Goal: Task Accomplishment & Management: Complete application form

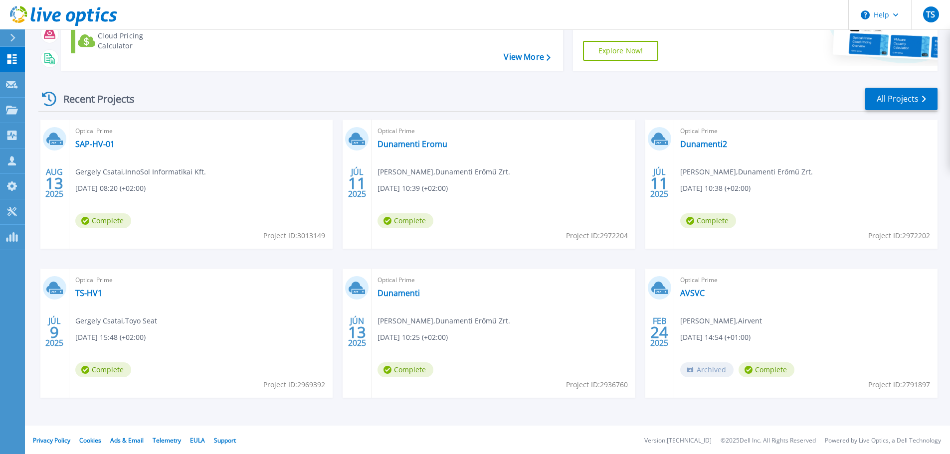
scroll to position [140, 0]
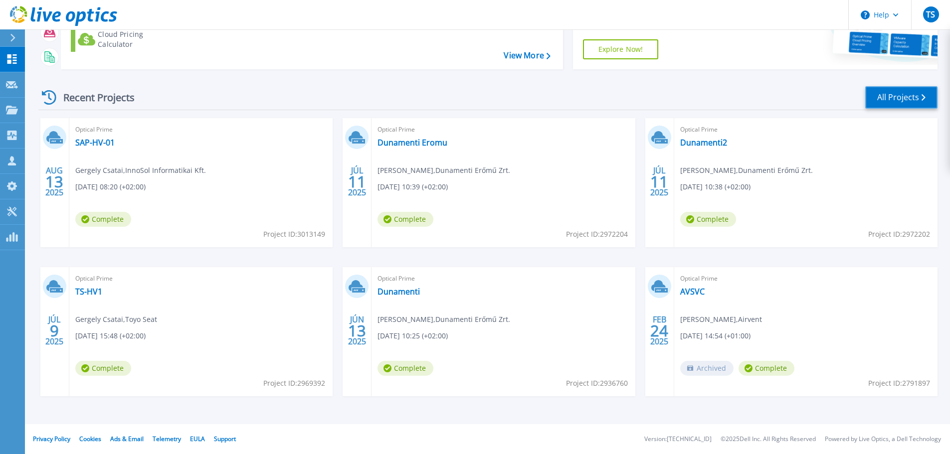
click at [901, 97] on link "All Projects" at bounding box center [901, 97] width 72 height 22
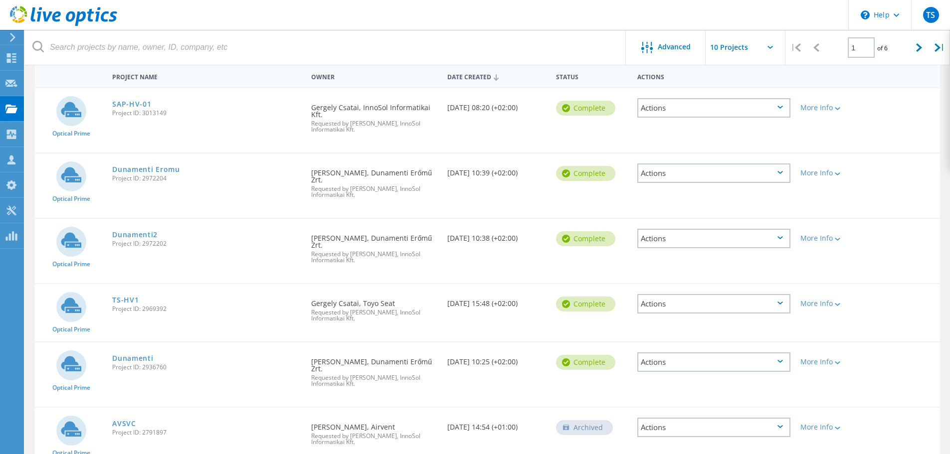
scroll to position [10, 0]
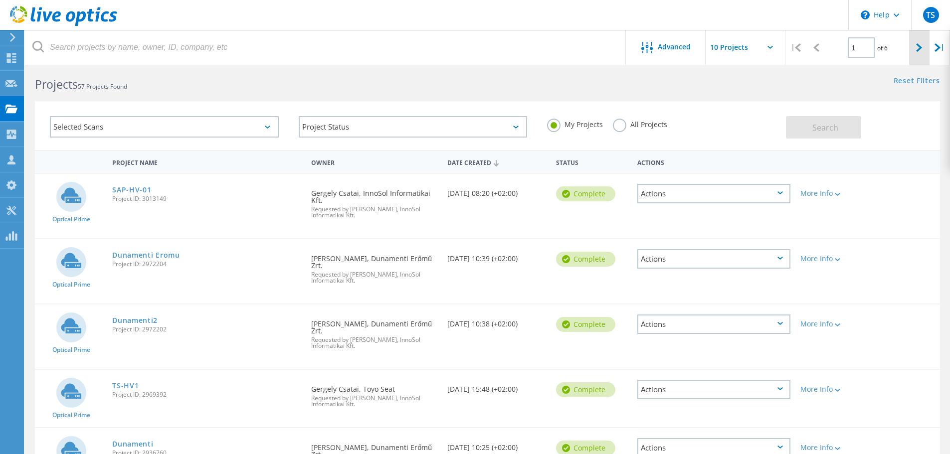
click at [918, 46] on icon at bounding box center [919, 47] width 6 height 8
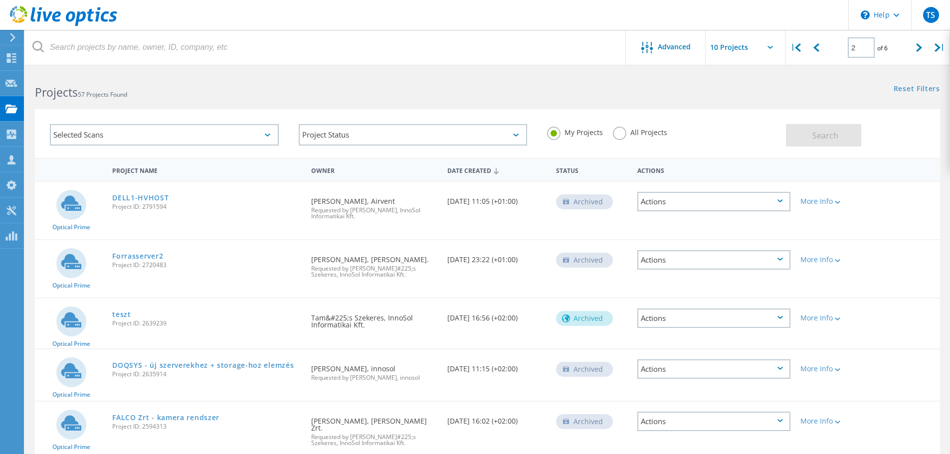
scroll to position [0, 0]
click at [814, 42] on div at bounding box center [816, 47] width 20 height 35
type input "1"
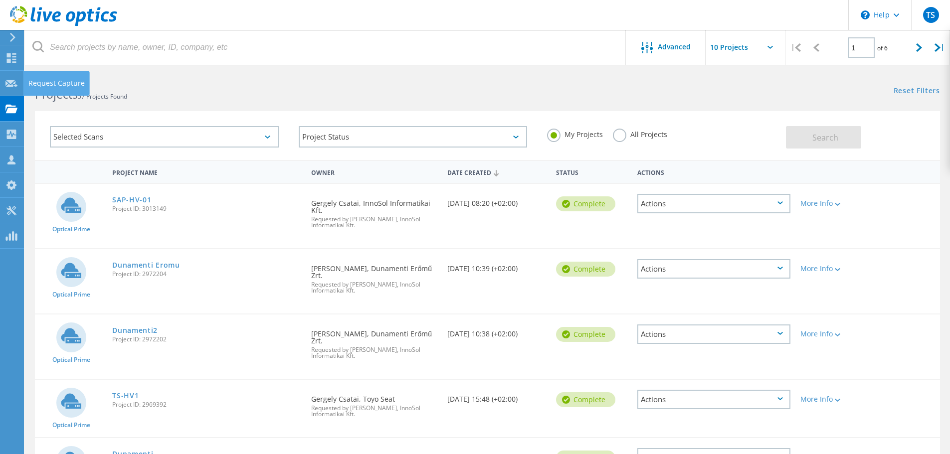
click at [58, 84] on div "Request Capture" at bounding box center [56, 83] width 56 height 7
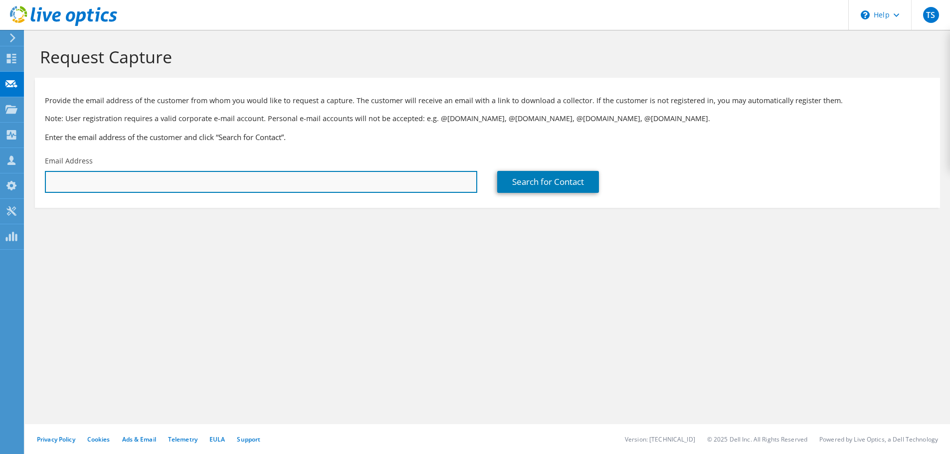
click at [227, 174] on input "text" at bounding box center [261, 182] width 432 height 22
paste input "[PERSON_NAME][EMAIL_ADDRESS][PERSON_NAME][DOMAIN_NAME]"
type input "[PERSON_NAME][EMAIL_ADDRESS][PERSON_NAME][DOMAIN_NAME]"
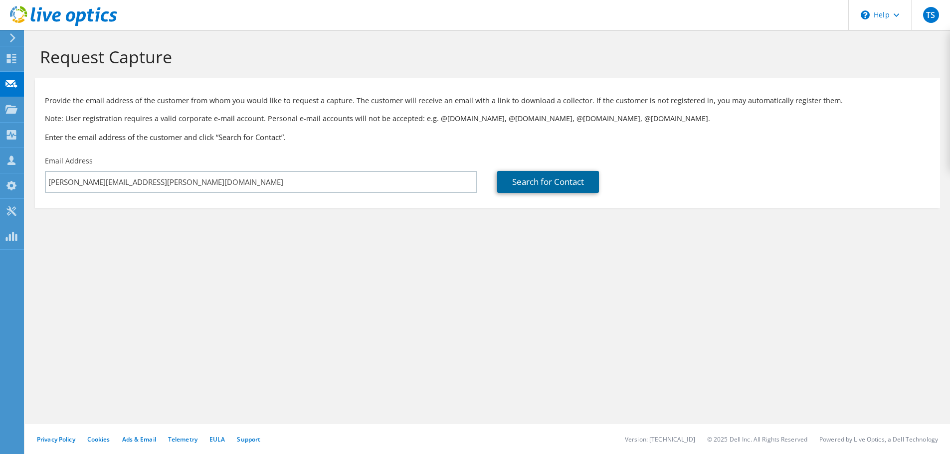
click at [509, 180] on link "Search for Contact" at bounding box center [548, 182] width 102 height 22
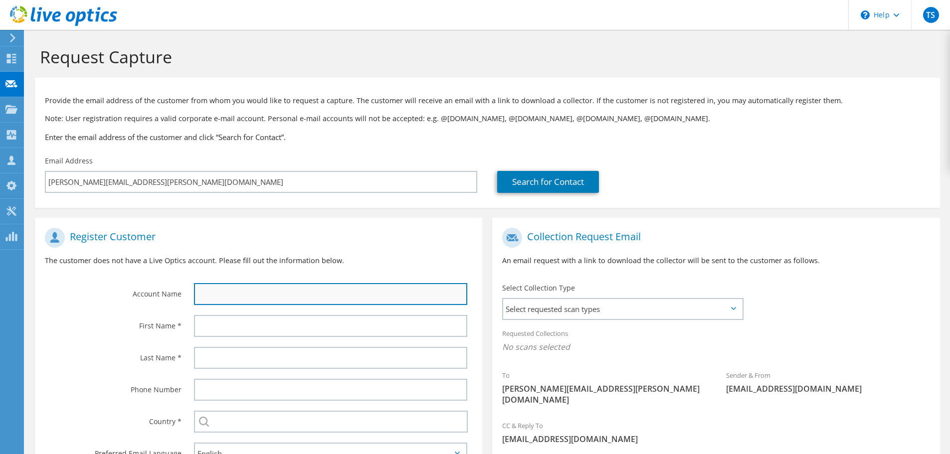
click at [220, 295] on input "text" at bounding box center [330, 294] width 273 height 22
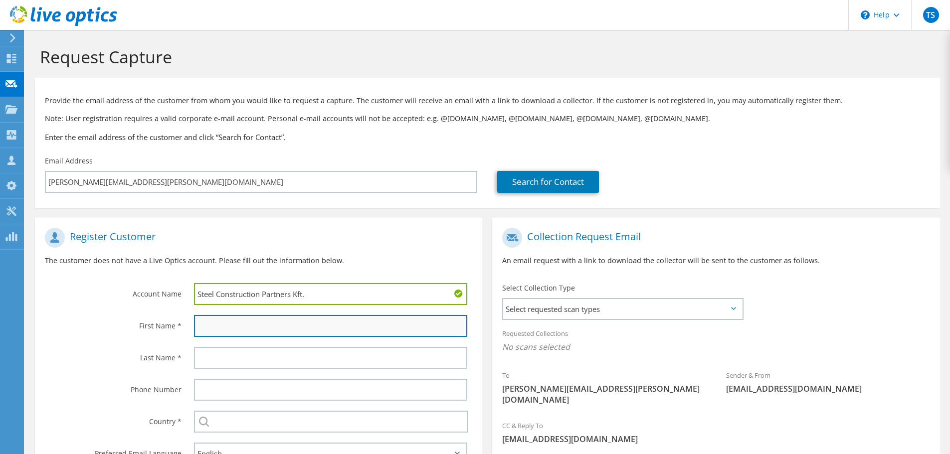
click at [230, 332] on input "text" at bounding box center [330, 326] width 273 height 22
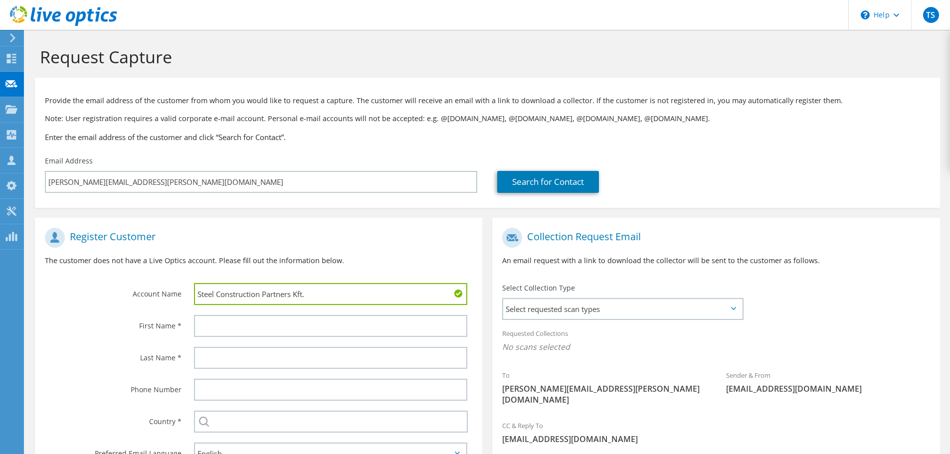
click at [336, 288] on input "Steel Construction Partners Kft." at bounding box center [330, 294] width 273 height 22
type input "Steel Construction Partners Zrt."
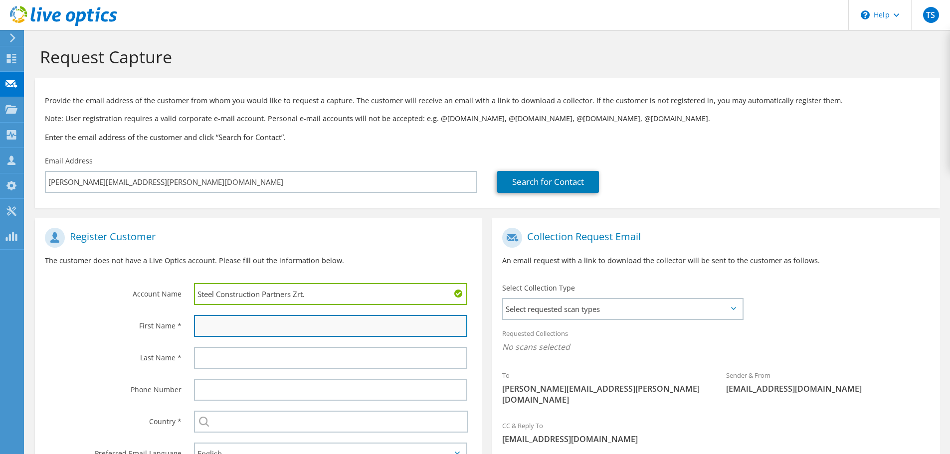
click at [223, 327] on input "text" at bounding box center [330, 326] width 273 height 22
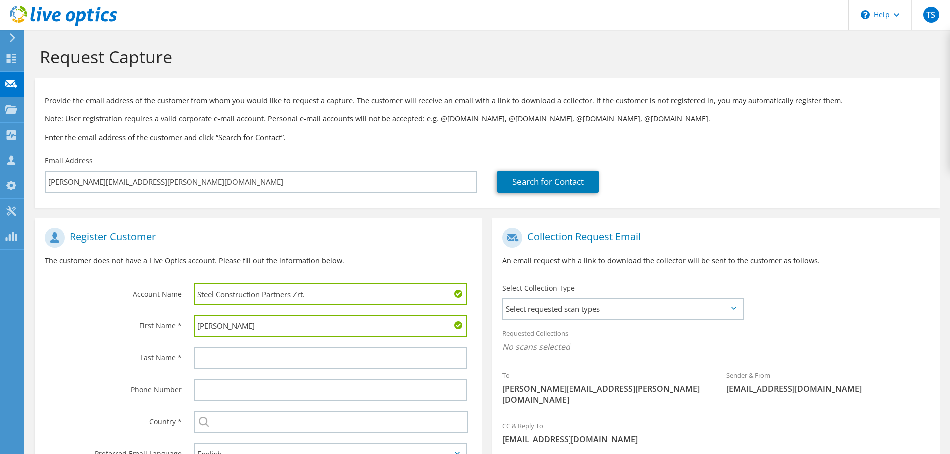
type input "[PERSON_NAME]"
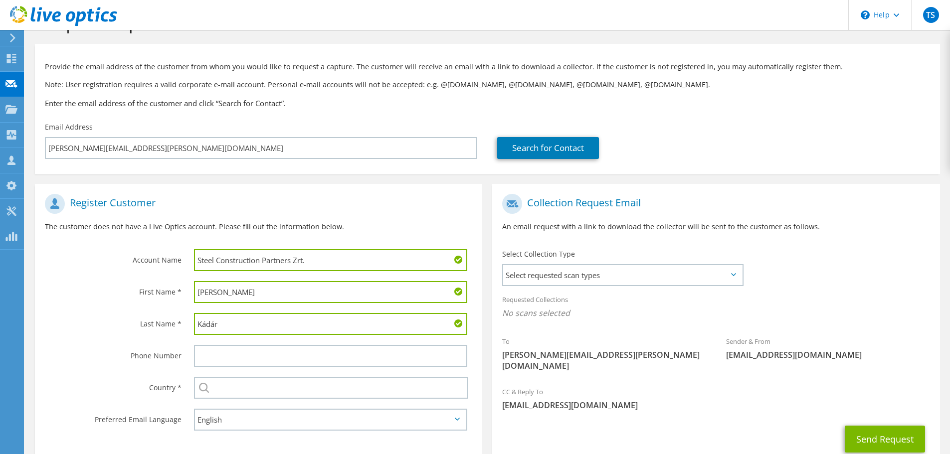
scroll to position [50, 0]
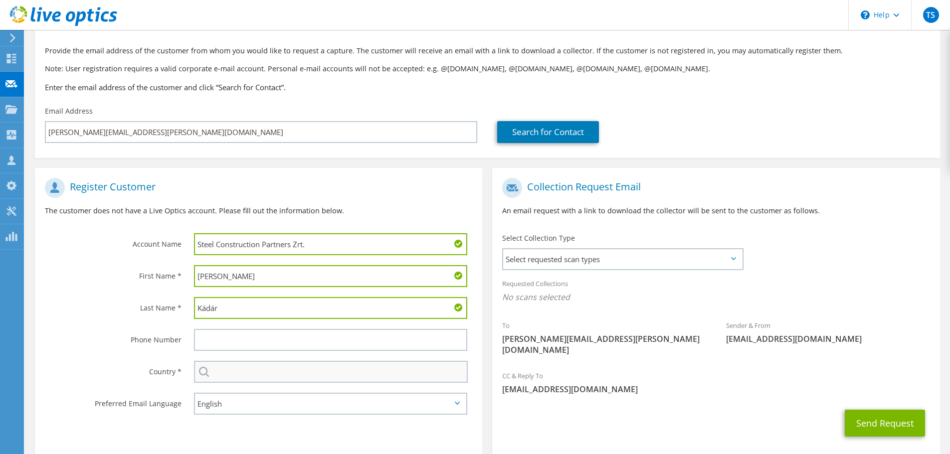
type input "Kádár"
click at [234, 374] on input "text" at bounding box center [331, 372] width 274 height 22
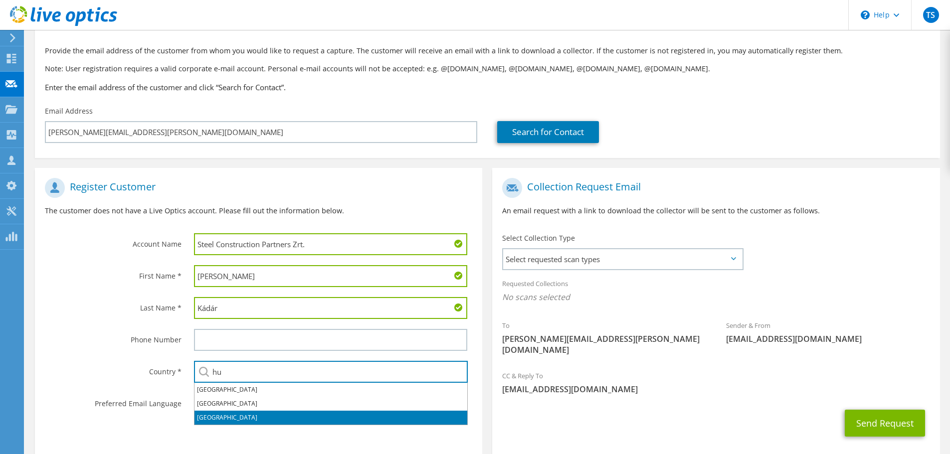
type input "hu"
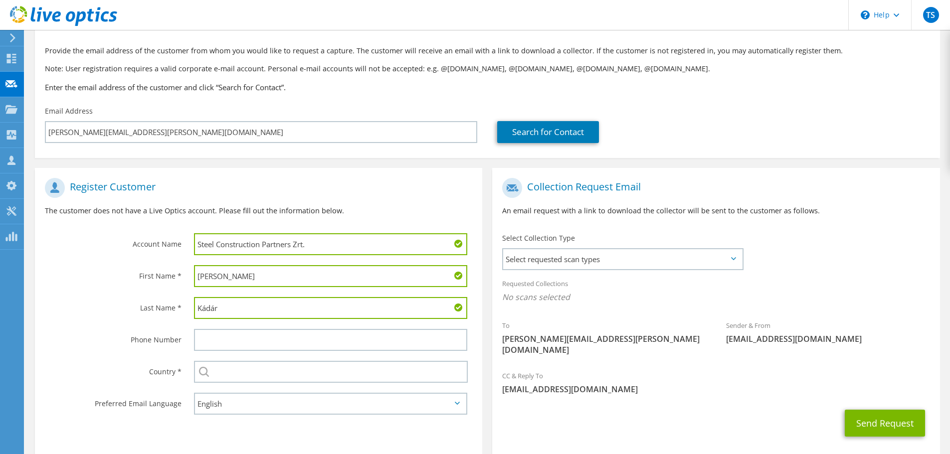
click at [98, 331] on label "Phone Number" at bounding box center [113, 337] width 137 height 16
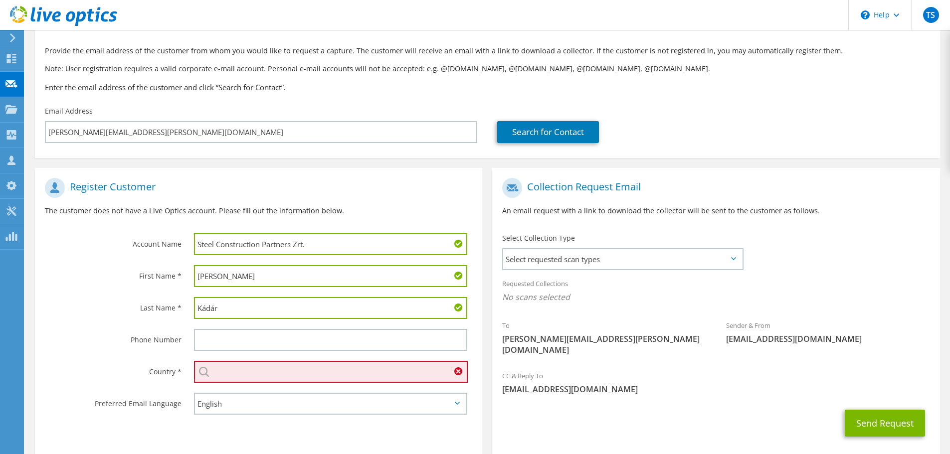
click at [229, 370] on input "text" at bounding box center [331, 372] width 274 height 22
click at [291, 376] on input "text" at bounding box center [331, 372] width 274 height 22
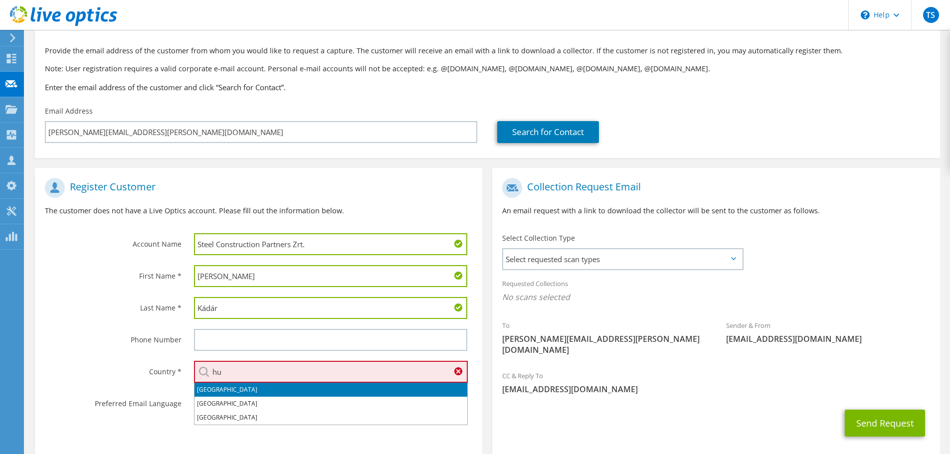
click at [390, 388] on li "[GEOGRAPHIC_DATA]" at bounding box center [330, 390] width 273 height 14
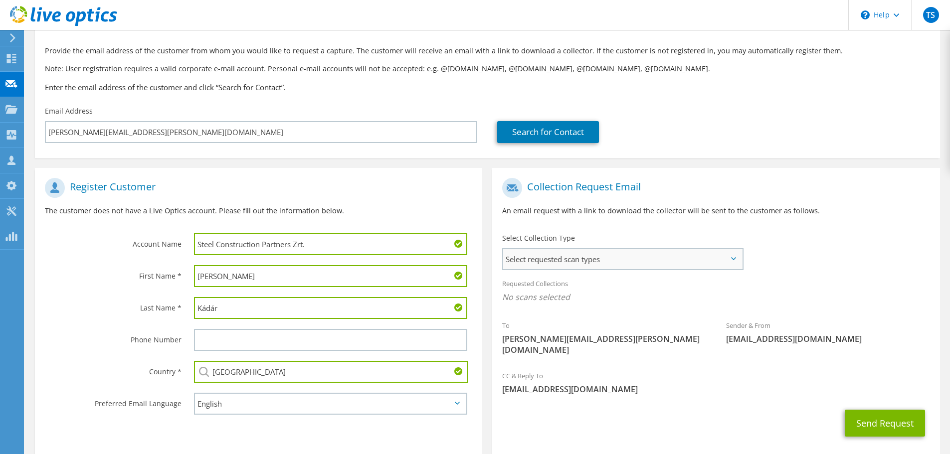
type input "[GEOGRAPHIC_DATA]"
click at [573, 257] on span "Select requested scan types" at bounding box center [622, 259] width 239 height 20
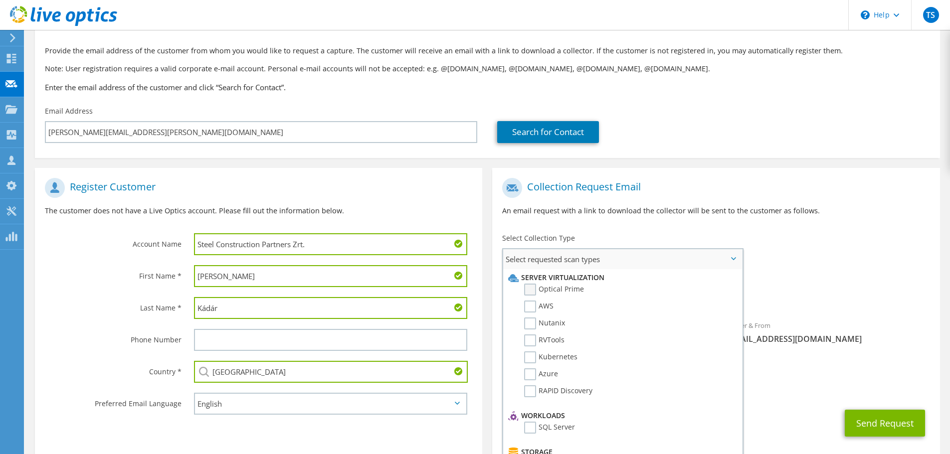
click at [547, 291] on label "Optical Prime" at bounding box center [554, 290] width 60 height 12
click at [0, 0] on input "Optical Prime" at bounding box center [0, 0] width 0 height 0
click at [880, 415] on button "Send Request" at bounding box center [884, 426] width 80 height 27
